Goal: Task Accomplishment & Management: Use online tool/utility

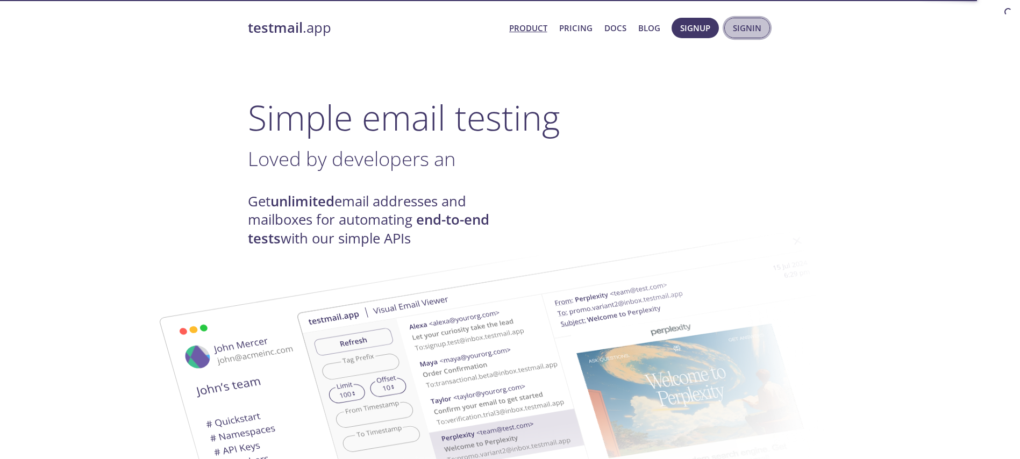
click at [752, 27] on span "Signin" at bounding box center [747, 28] width 28 height 14
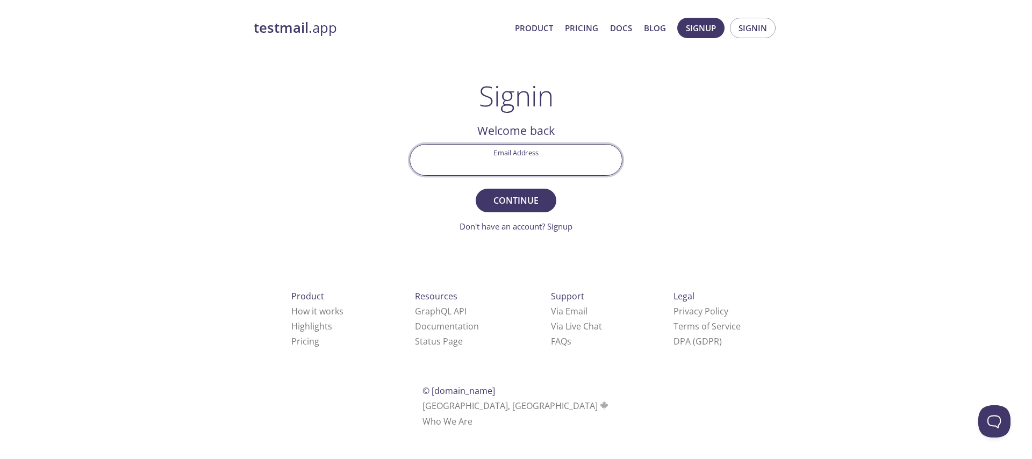
click at [513, 146] on input "Email Address" at bounding box center [516, 160] width 212 height 31
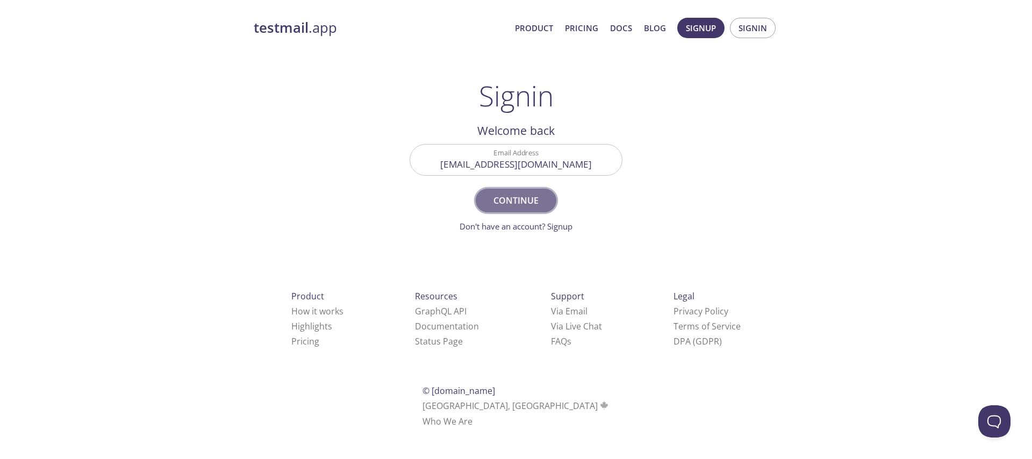
click at [514, 203] on span "Continue" at bounding box center [515, 200] width 57 height 15
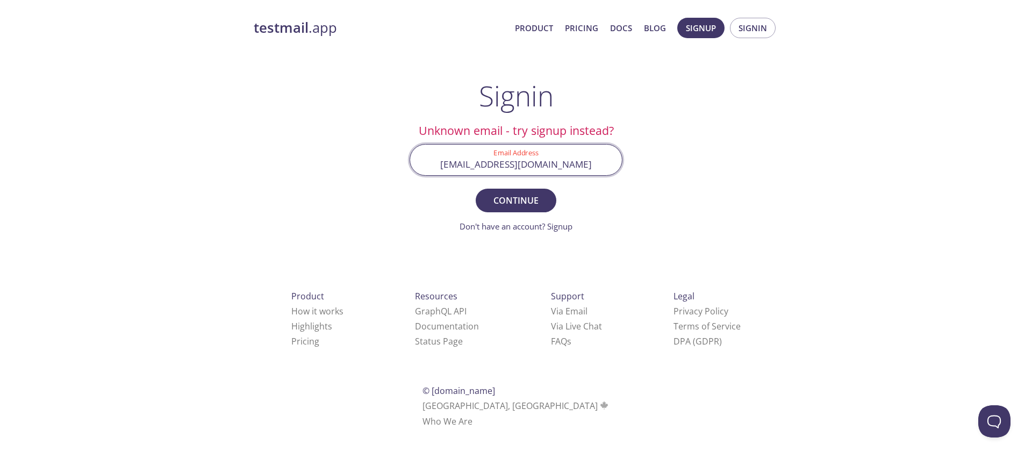
click at [472, 163] on input "[EMAIL_ADDRESS][DOMAIN_NAME]" at bounding box center [516, 160] width 212 height 31
type input "[EMAIL_ADDRESS][DOMAIN_NAME]"
click at [526, 199] on span "Continue" at bounding box center [515, 200] width 57 height 15
click at [510, 163] on input "Signin Security Code" at bounding box center [516, 160] width 212 height 31
paste input "L79E1ZQ"
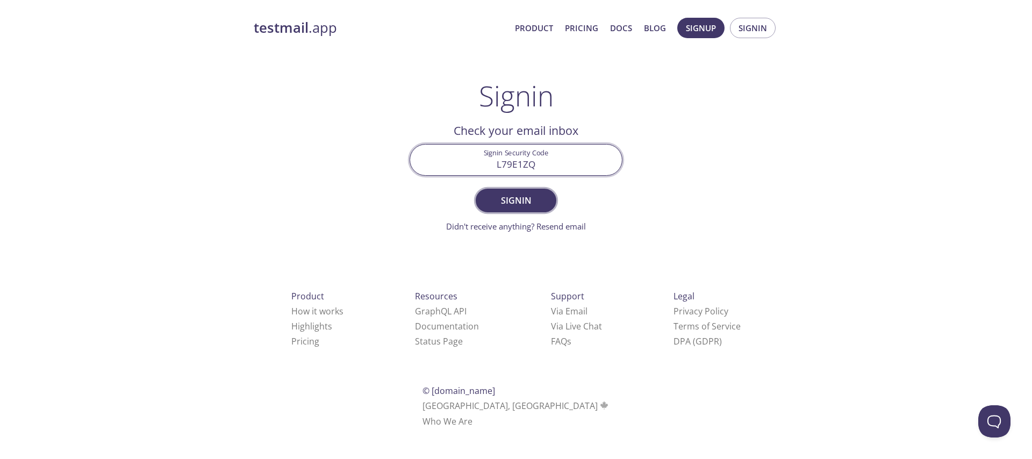
type input "L79E1ZQ"
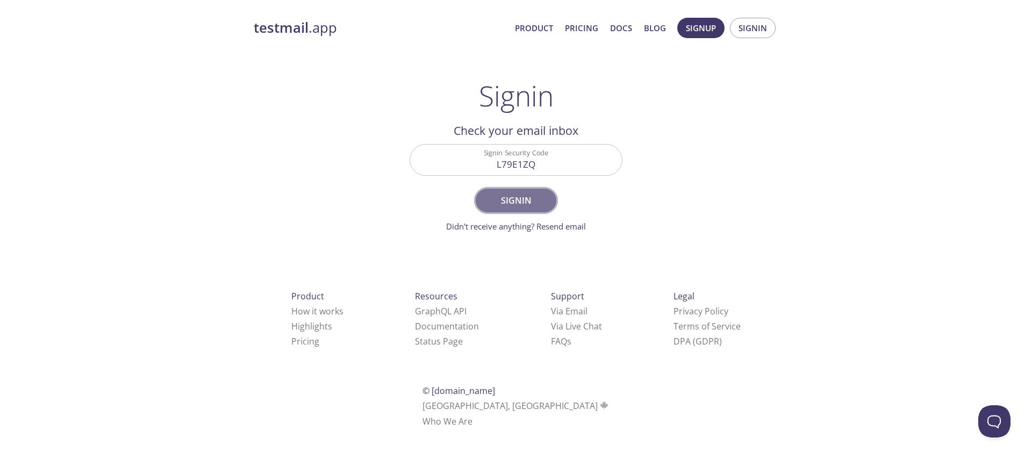
click at [494, 209] on button "Signin" at bounding box center [516, 201] width 81 height 24
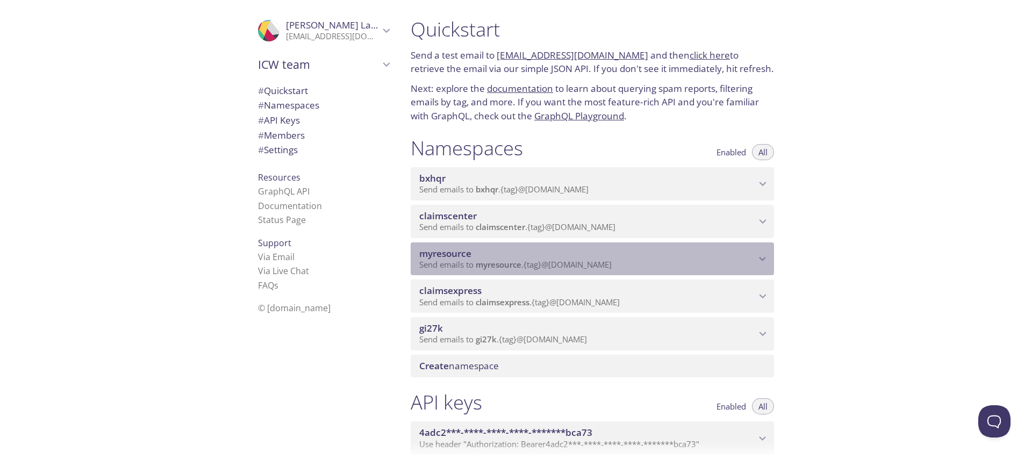
click at [511, 255] on span "myresource" at bounding box center [587, 254] width 336 height 12
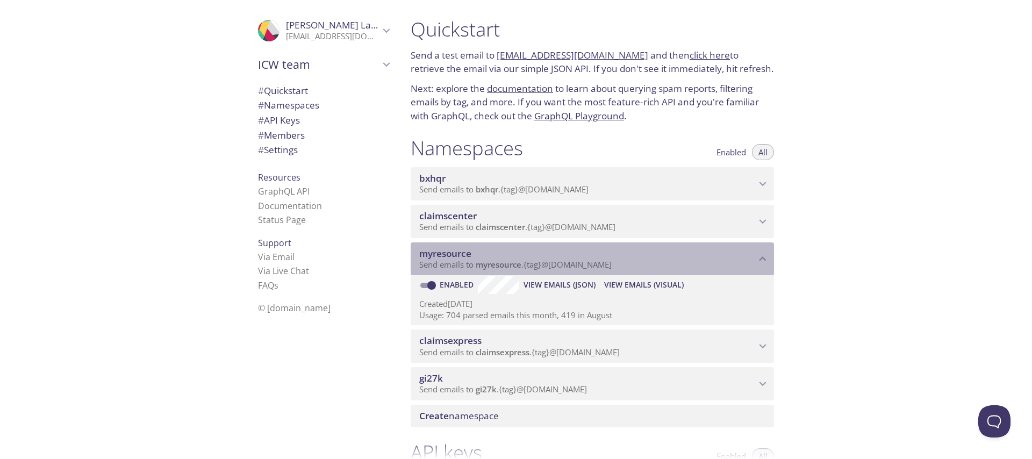
click at [511, 255] on span "myresource" at bounding box center [587, 254] width 336 height 12
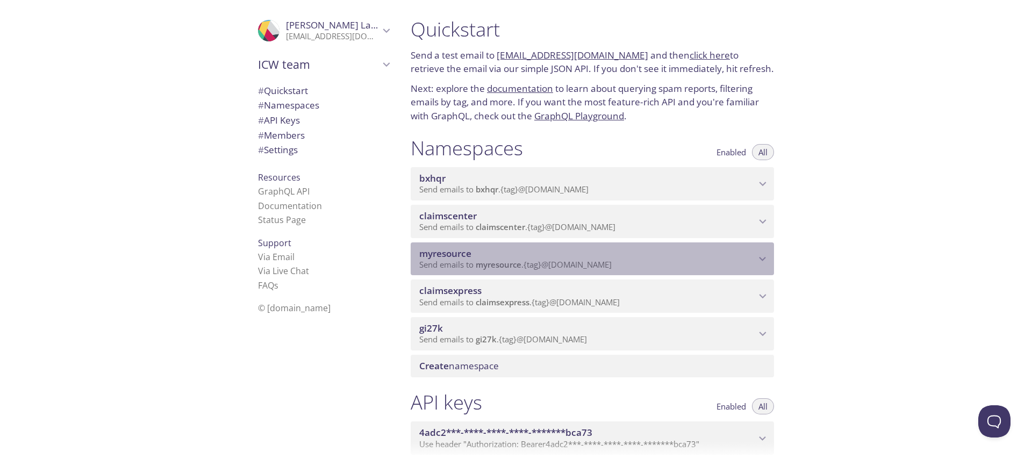
click at [646, 269] on p "Send emails to myresource . {tag} @[DOMAIN_NAME]" at bounding box center [587, 265] width 336 height 11
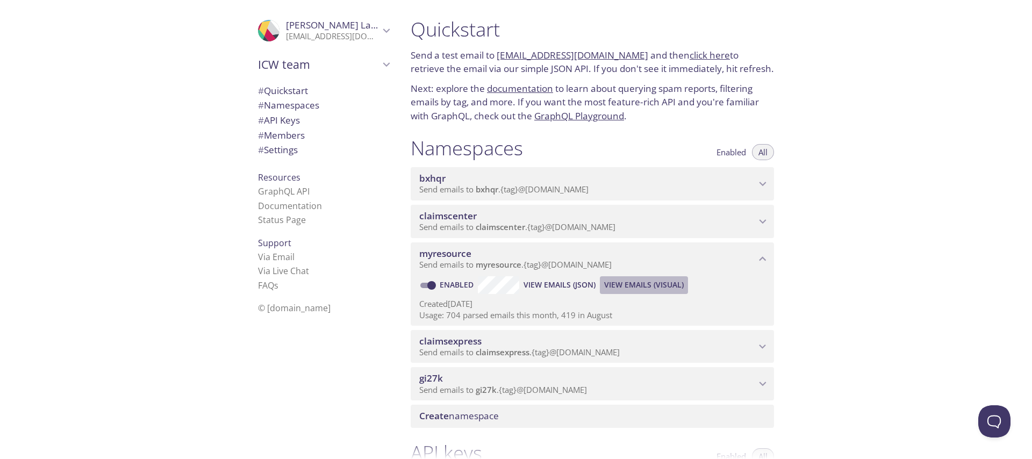
click at [637, 284] on span "View Emails (Visual)" at bounding box center [644, 284] width 80 height 13
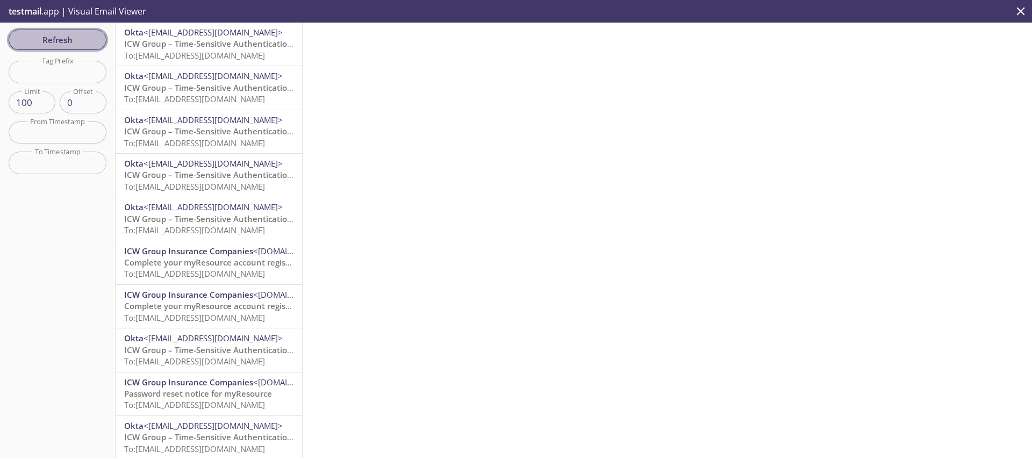
click at [71, 31] on button "Refresh" at bounding box center [58, 40] width 98 height 20
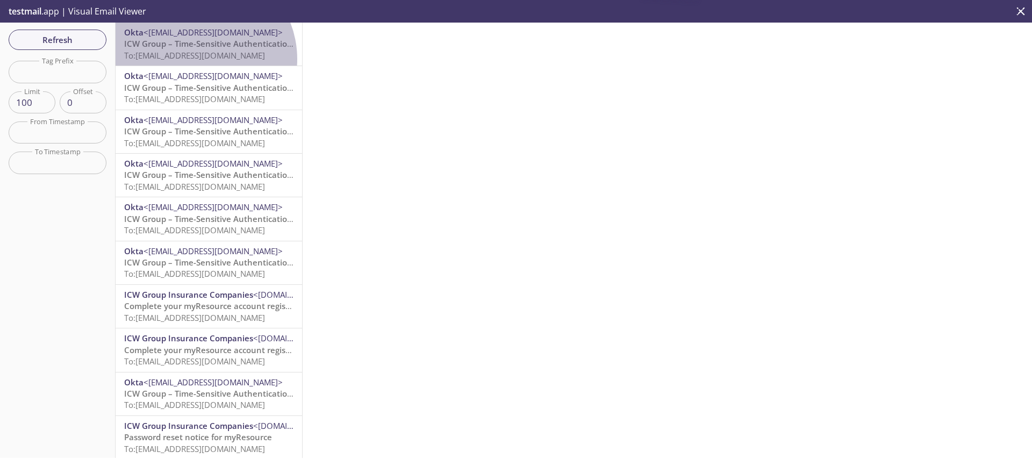
click at [197, 59] on span "To: [EMAIL_ADDRESS][DOMAIN_NAME]" at bounding box center [194, 55] width 141 height 11
